Goal: Check status: Check status

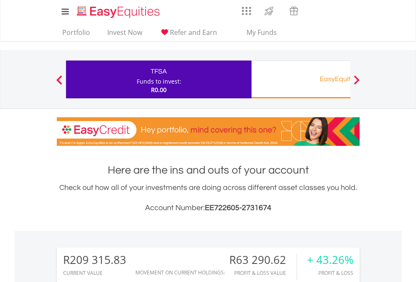
click at [137, 79] on div "Funds to invest:" at bounding box center [159, 81] width 45 height 8
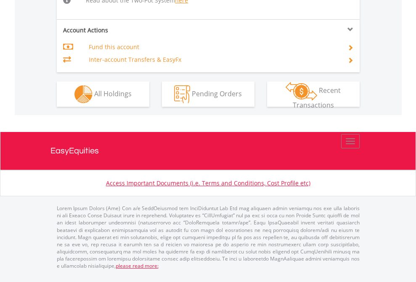
scroll to position [855, 0]
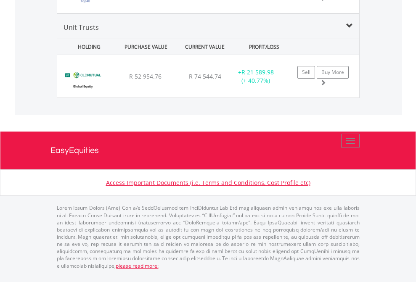
scroll to position [81, 132]
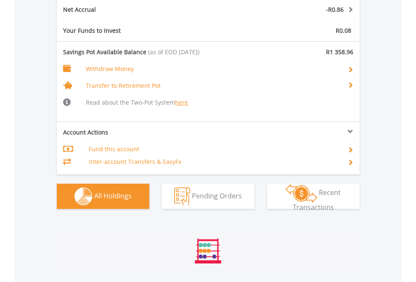
scroll to position [987, 0]
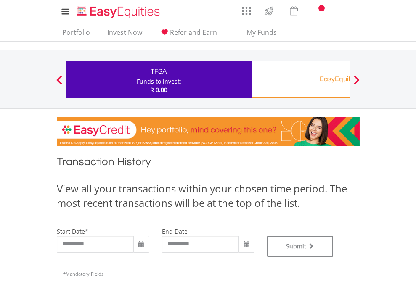
type input "**********"
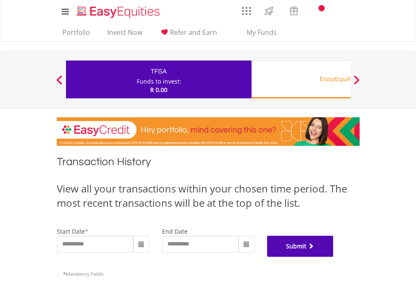
click at [333, 257] on button "Submit" at bounding box center [300, 246] width 66 height 21
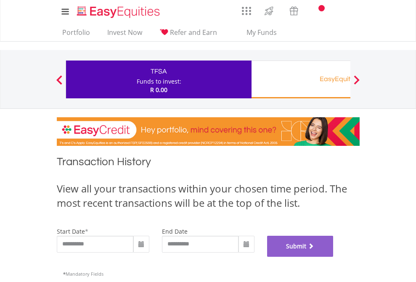
scroll to position [341, 0]
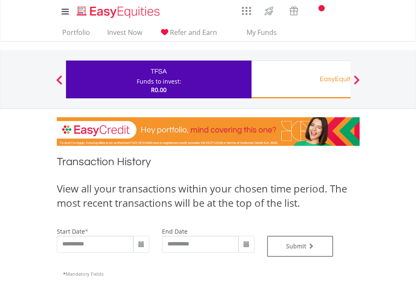
click at [301, 79] on div "EasyEquities RA" at bounding box center [344, 79] width 175 height 12
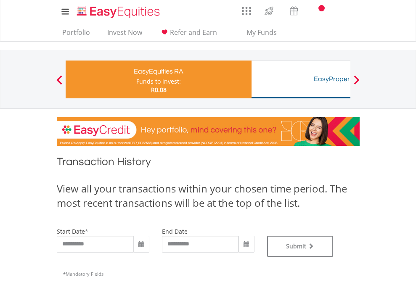
scroll to position [341, 0]
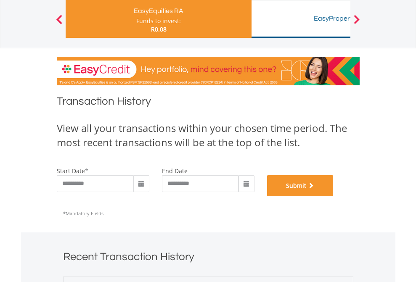
click at [333, 196] on button "Submit" at bounding box center [300, 185] width 66 height 21
